Goal: Communication & Community: Ask a question

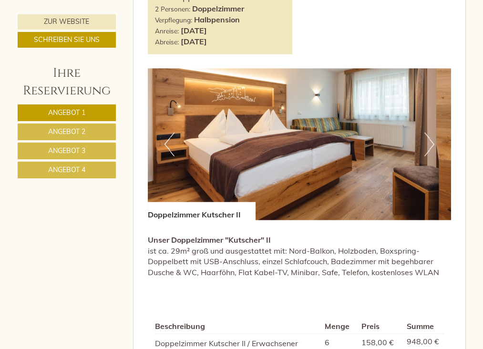
scroll to position [1609, 0]
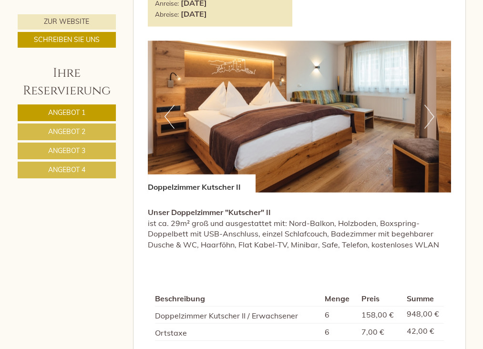
click at [60, 134] on span "Angebot 2" at bounding box center [66, 131] width 37 height 9
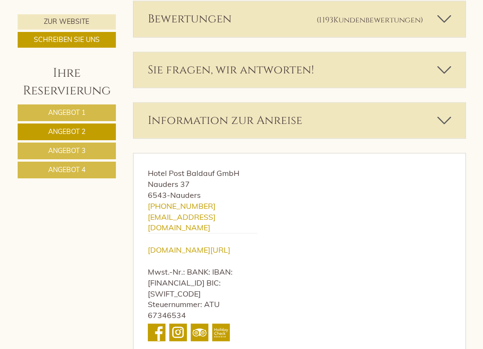
scroll to position [413, 0]
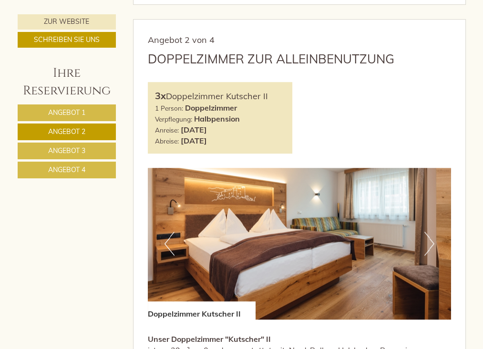
click at [70, 149] on span "Angebot 3" at bounding box center [66, 150] width 37 height 9
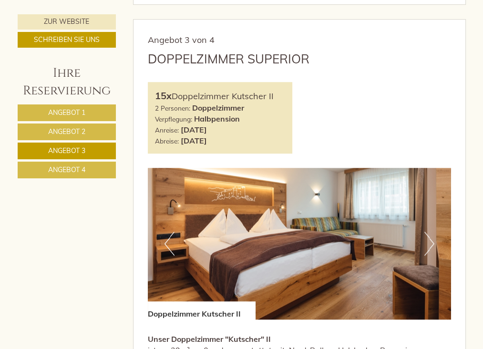
click at [70, 170] on span "Angebot 4" at bounding box center [66, 169] width 37 height 9
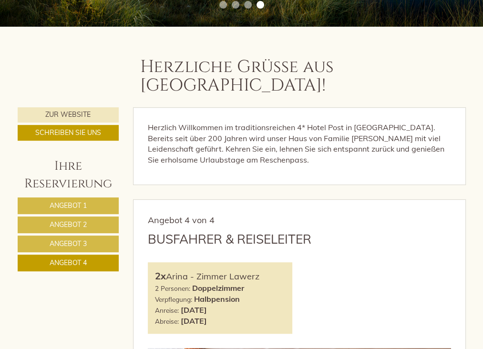
scroll to position [247, 0]
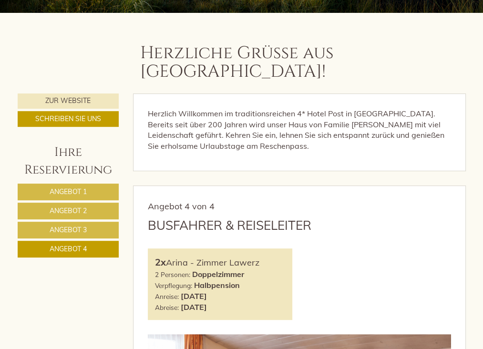
click at [78, 187] on span "Angebot 1" at bounding box center [68, 191] width 37 height 9
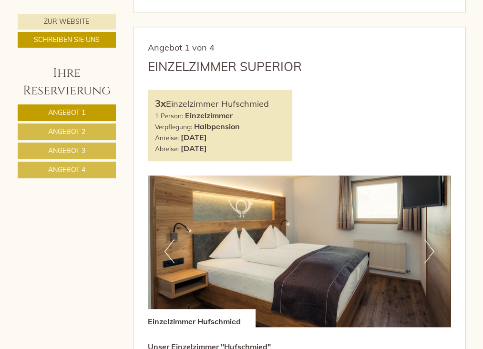
scroll to position [396, 0]
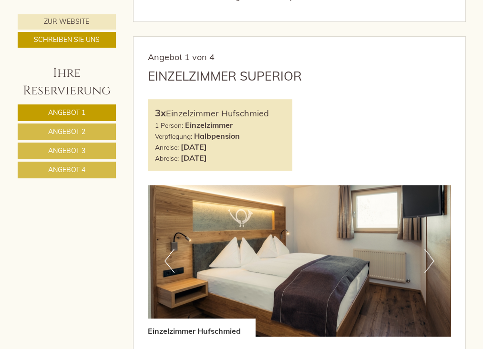
click at [102, 133] on link "Angebot 2" at bounding box center [67, 131] width 98 height 17
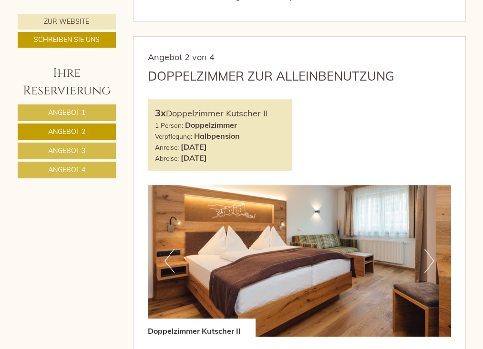
scroll to position [413, 0]
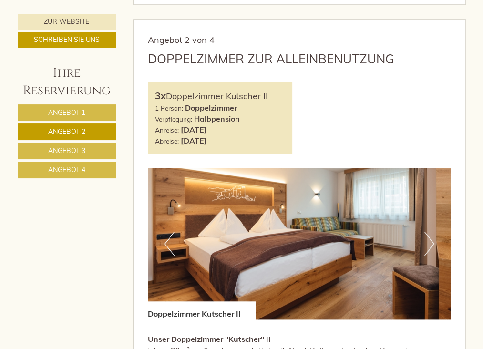
click at [92, 153] on link "Angebot 3" at bounding box center [67, 150] width 98 height 17
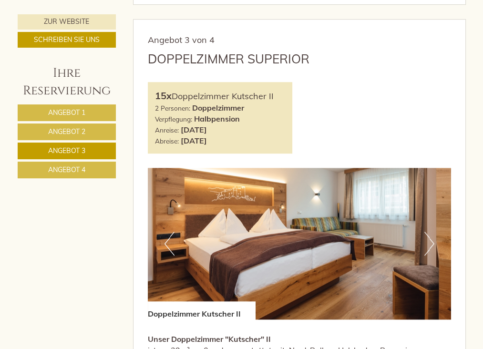
click at [91, 169] on link "Angebot 4" at bounding box center [67, 169] width 98 height 17
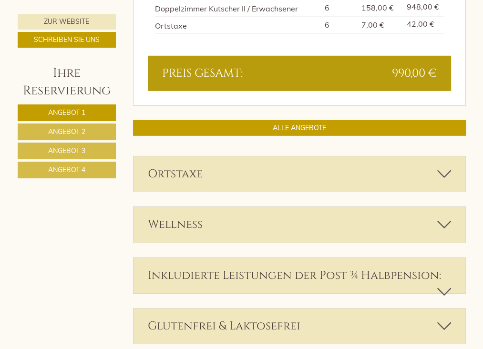
scroll to position [1926, 0]
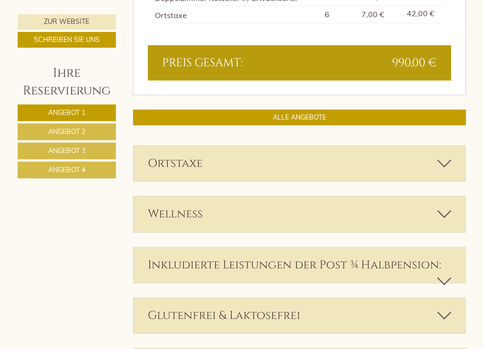
click at [443, 155] on icon at bounding box center [444, 163] width 14 height 16
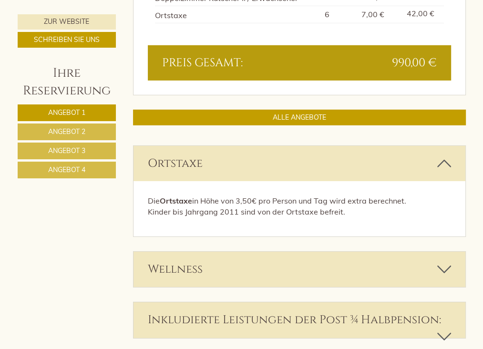
click at [446, 261] on icon at bounding box center [444, 269] width 14 height 16
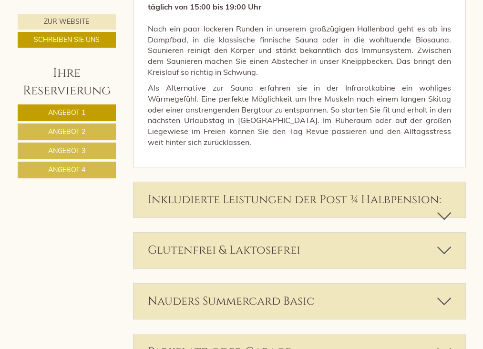
scroll to position [2551, 0]
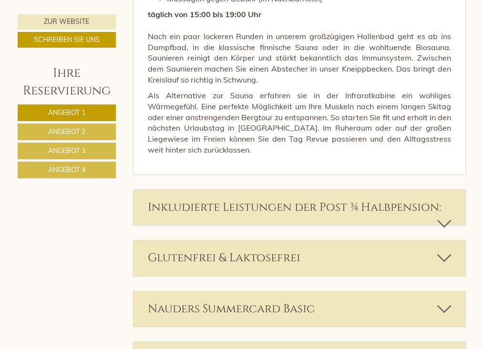
click at [442, 215] on icon at bounding box center [444, 223] width 14 height 16
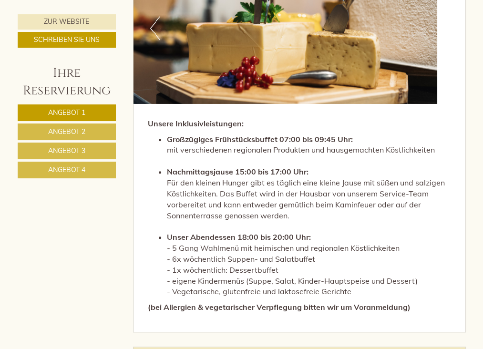
scroll to position [2829, 0]
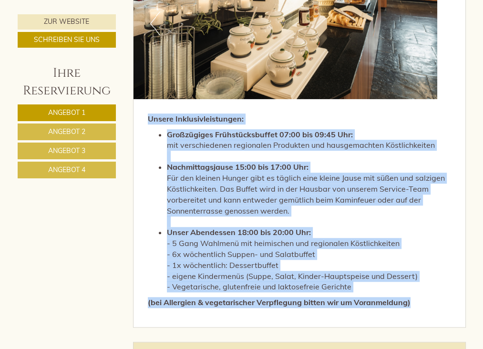
drag, startPoint x: 145, startPoint y: 96, endPoint x: 426, endPoint y: 283, distance: 338.4
click at [426, 283] on div "Unsere Inklusivleistungen: Großzügiges Frühstücksbuffet 07:00 bis 09:45 Uhr: mi…" at bounding box center [299, 213] width 332 height 228
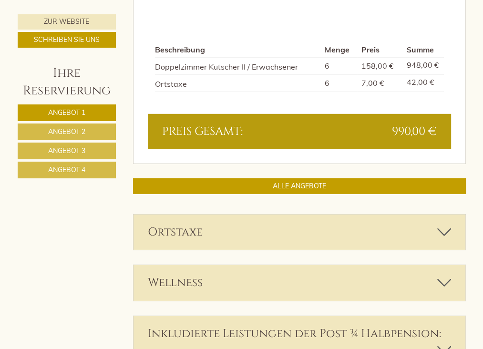
scroll to position [1926, 0]
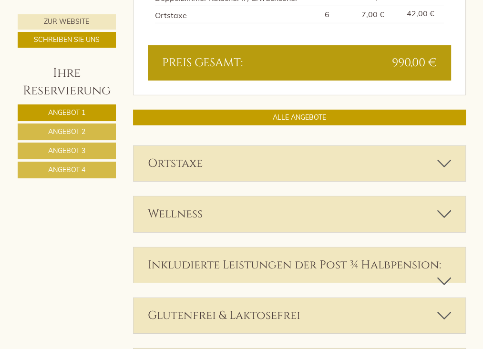
click at [443, 155] on icon at bounding box center [444, 163] width 14 height 16
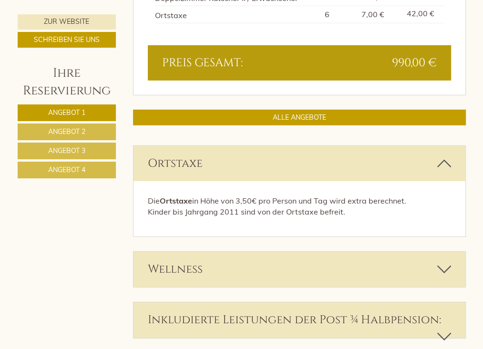
drag, startPoint x: 144, startPoint y: 181, endPoint x: 373, endPoint y: 196, distance: 229.6
click at [373, 196] on div "Die Ortstaxe in Höhe von 3,50€ pro Person und Tag wird extra berechnet. Kinder …" at bounding box center [299, 208] width 332 height 55
drag, startPoint x: 373, startPoint y: 196, endPoint x: 311, endPoint y: 186, distance: 63.6
click at [444, 261] on icon at bounding box center [444, 269] width 14 height 16
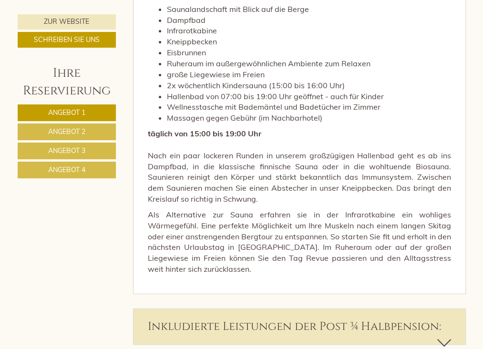
scroll to position [2453, 0]
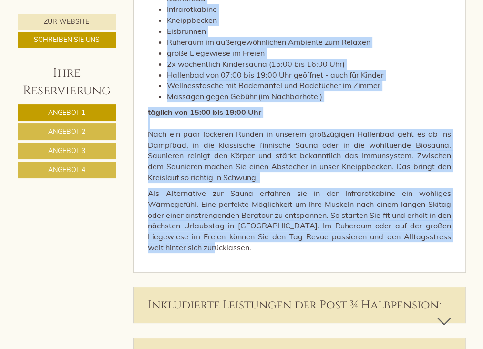
drag, startPoint x: 145, startPoint y: 106, endPoint x: 433, endPoint y: 222, distance: 310.5
click at [433, 222] on div "Entspannung pur auf 650m² Der Wellnessbereich auf einen Blick: Wellnessbereich …" at bounding box center [299, 99] width 332 height 346
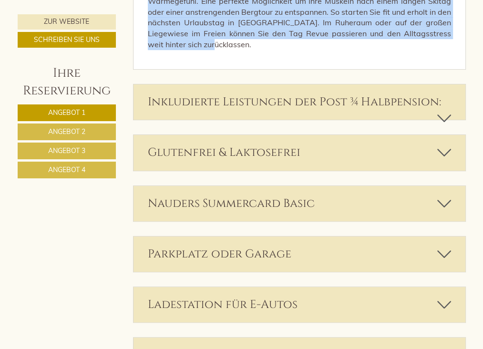
scroll to position [2665, 0]
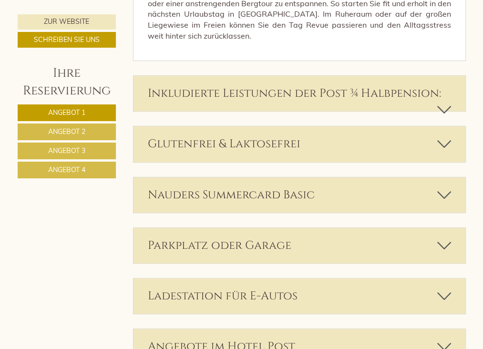
click at [444, 187] on icon at bounding box center [444, 195] width 14 height 16
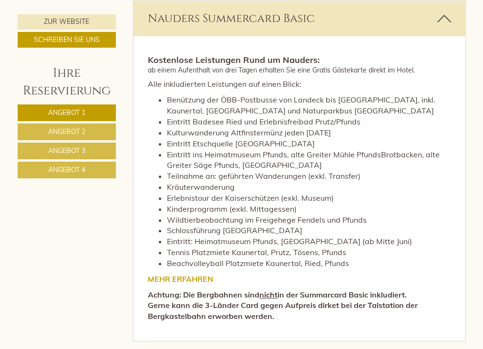
scroll to position [2858, 0]
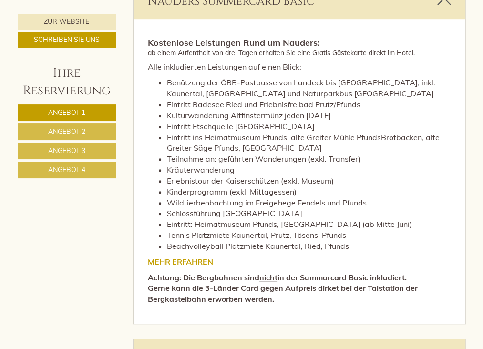
drag, startPoint x: 147, startPoint y: 217, endPoint x: 423, endPoint y: 277, distance: 282.8
click at [423, 277] on div "Kostenlose Leistungen Rund um Na uders: ab einem Aufenthalt von drei Tagen erha…" at bounding box center [299, 171] width 332 height 304
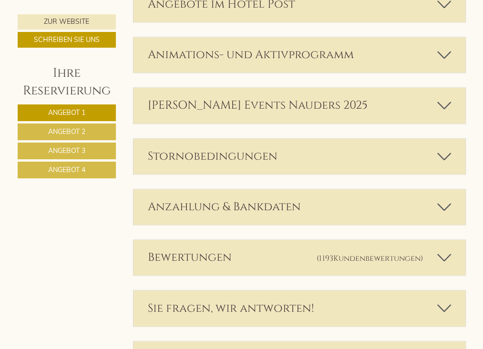
scroll to position [3303, 0]
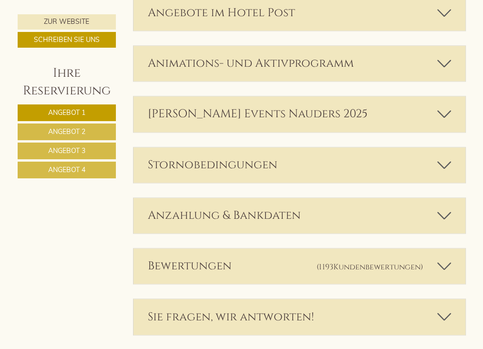
click at [447, 157] on icon at bounding box center [444, 165] width 14 height 16
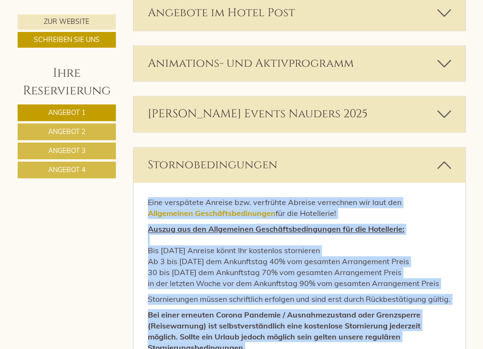
drag, startPoint x: 144, startPoint y: 180, endPoint x: 387, endPoint y: 330, distance: 284.9
click at [387, 330] on div "Eine verspätete Anreise bzw. verfrühte Abreise verrechnen wir laut den Allgemei…" at bounding box center [299, 276] width 332 height 189
drag, startPoint x: 387, startPoint y: 330, endPoint x: 331, endPoint y: 263, distance: 87.2
click at [84, 37] on link "Schreiben Sie uns" at bounding box center [67, 40] width 98 height 16
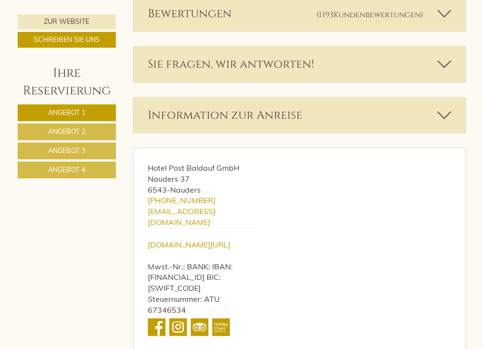
scroll to position [3866, 0]
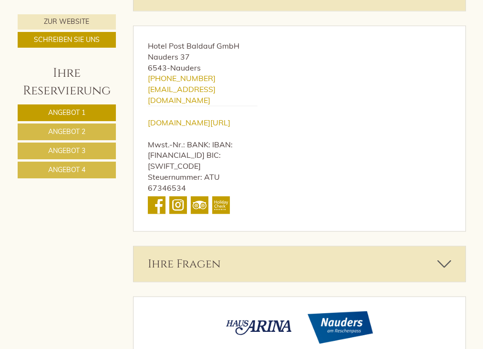
click at [446, 256] on icon at bounding box center [444, 264] width 14 height 16
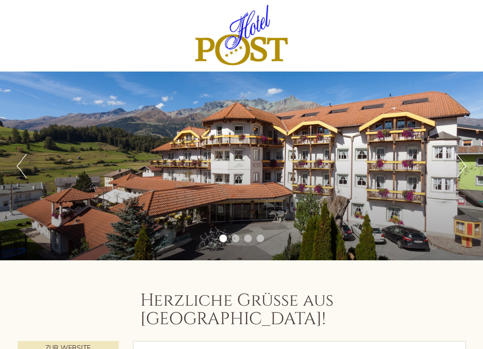
drag, startPoint x: 482, startPoint y: 23, endPoint x: 489, endPoint y: 68, distance: 44.8
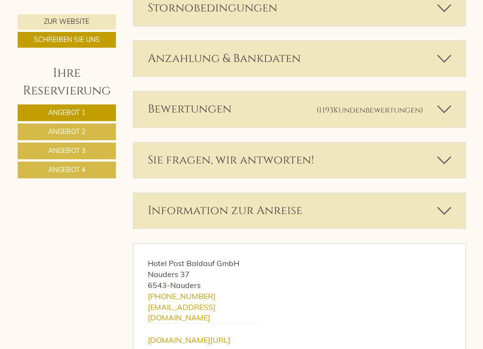
scroll to position [2595, 0]
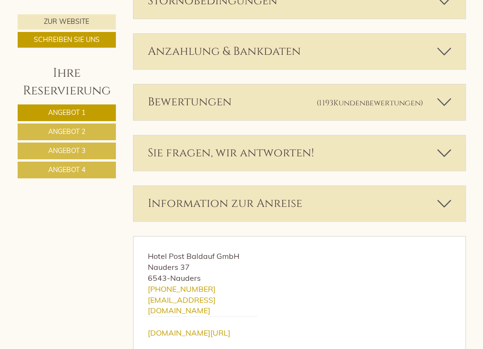
click at [444, 145] on icon at bounding box center [444, 153] width 14 height 16
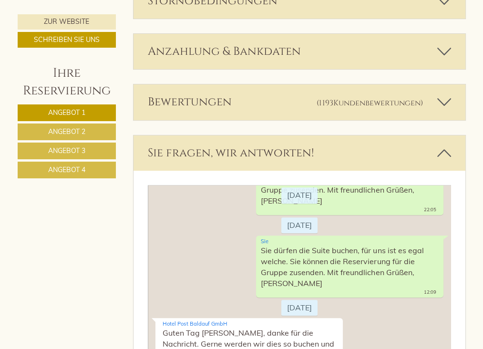
scroll to position [2874, 0]
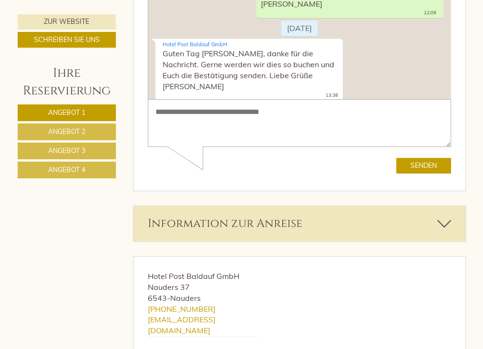
click at [238, 122] on textarea at bounding box center [299, 123] width 303 height 48
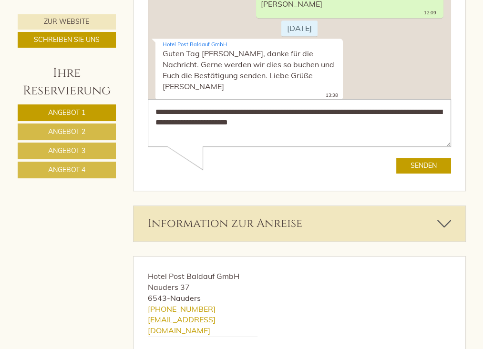
type textarea "**********"
click at [420, 166] on button "Senden" at bounding box center [423, 166] width 55 height 16
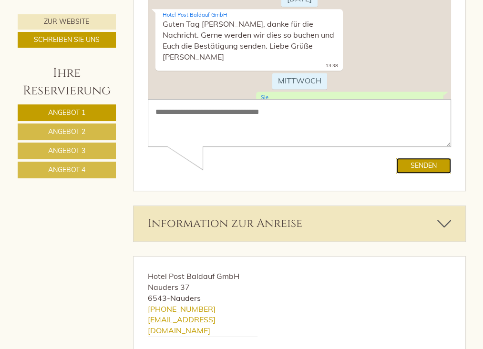
scroll to position [806, 0]
